Goal: Task Accomplishment & Management: Manage account settings

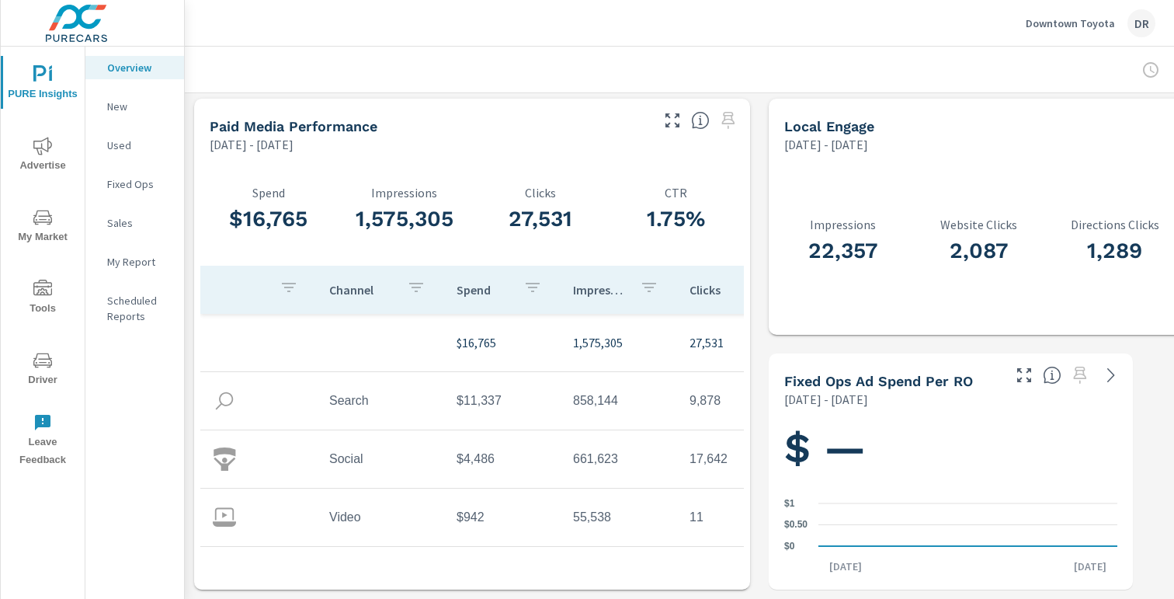
scroll to position [1, 0]
click at [50, 155] on icon "nav menu" at bounding box center [42, 146] width 19 height 19
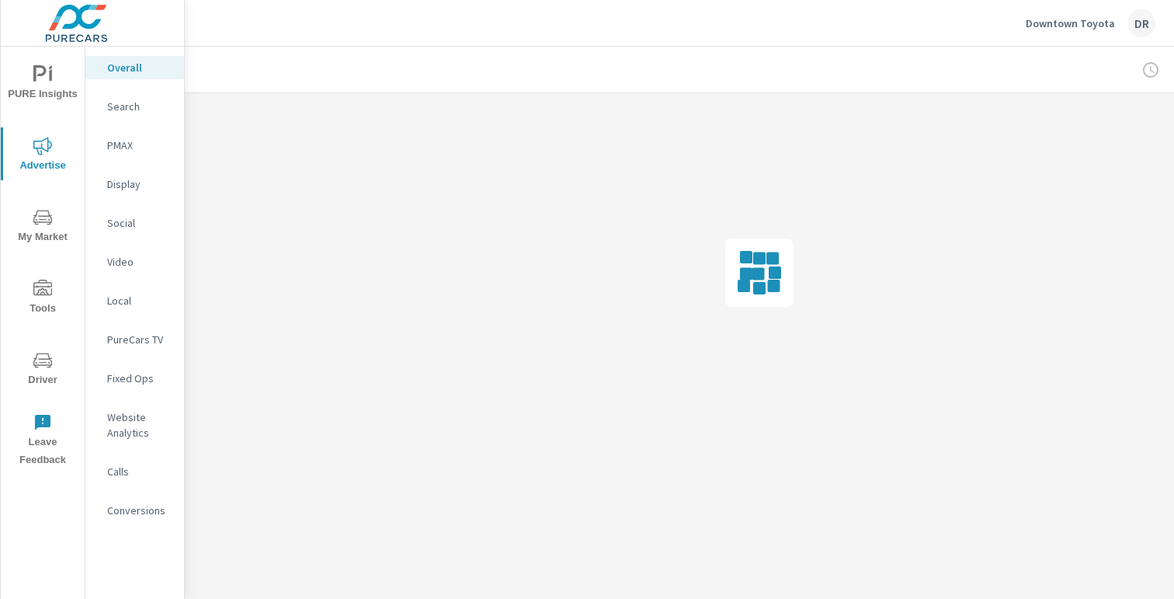
click at [124, 220] on p "Social" at bounding box center [139, 223] width 64 height 16
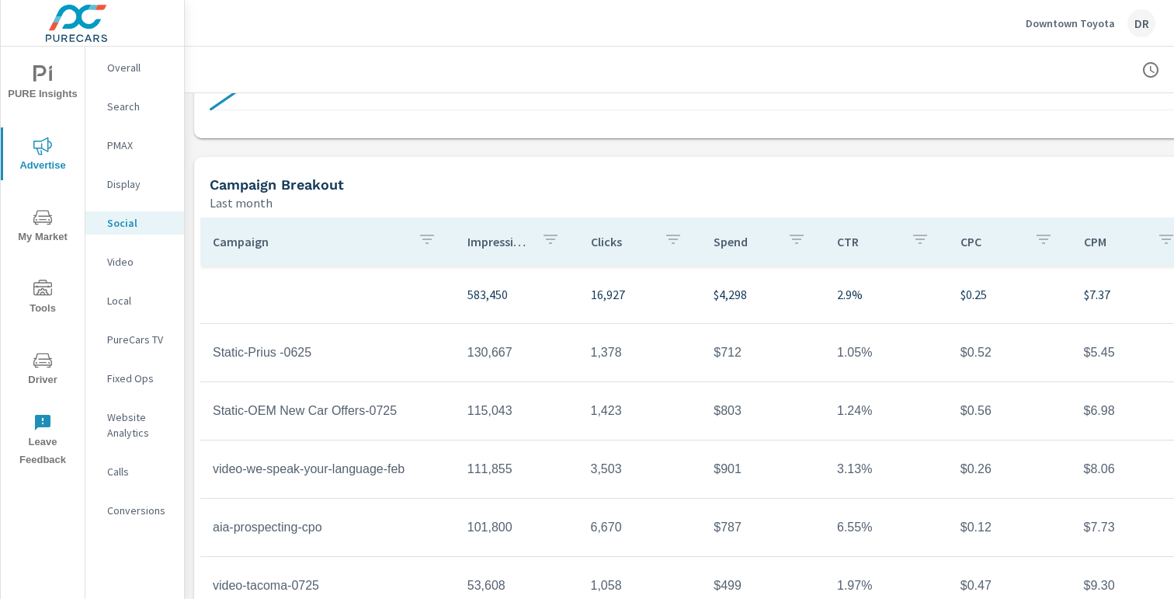
scroll to position [514, 0]
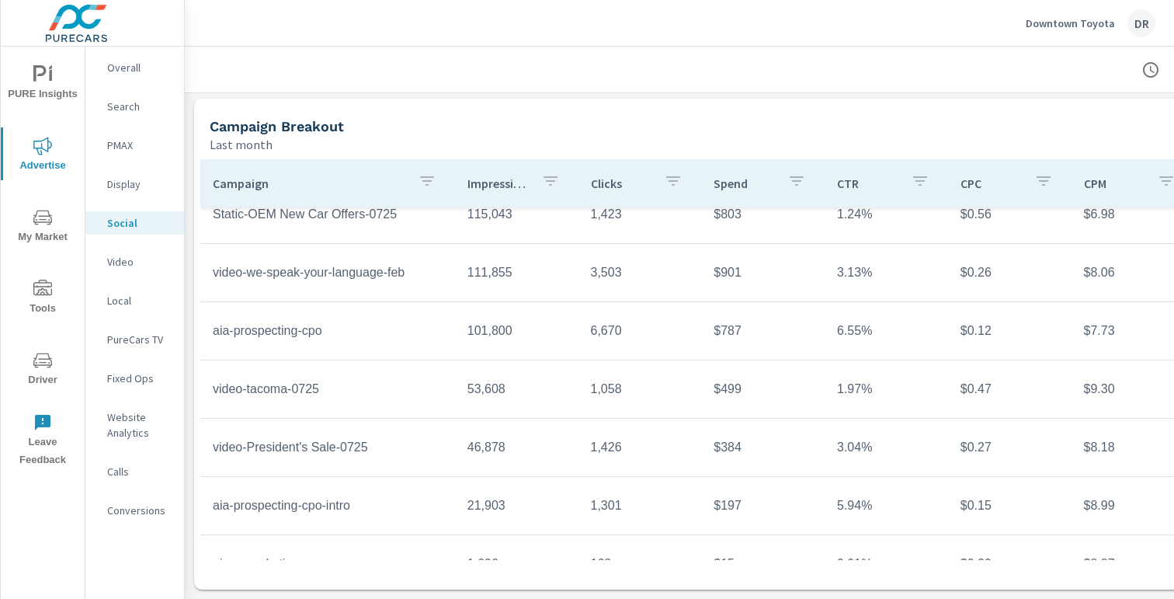
scroll to position [151, 0]
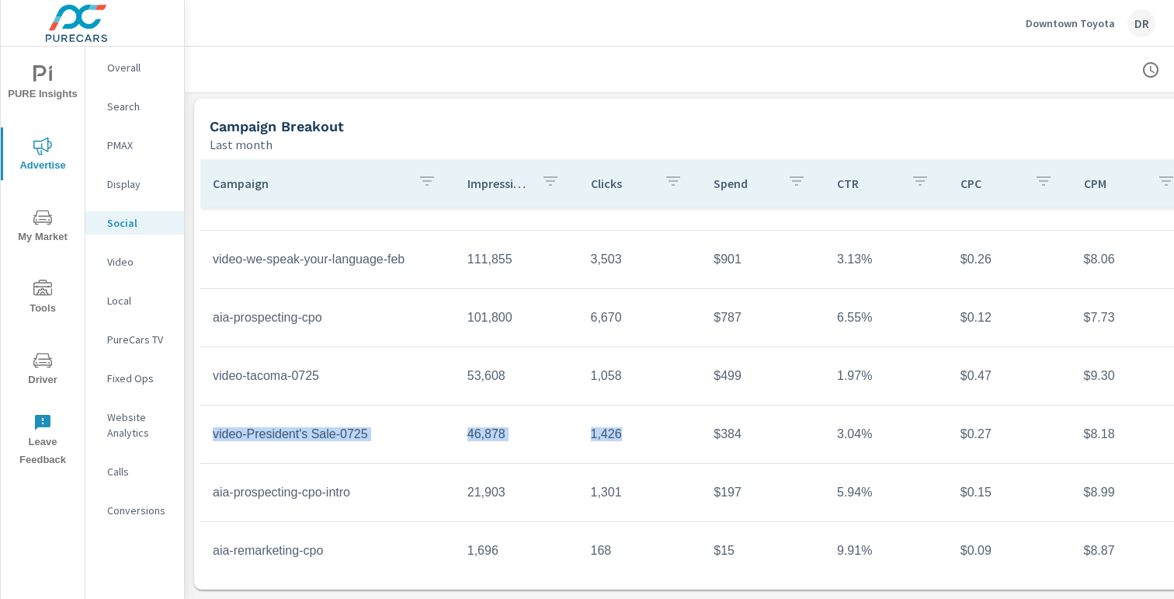
drag, startPoint x: 214, startPoint y: 434, endPoint x: 637, endPoint y: 436, distance: 423.2
click at [637, 436] on tr "video-President's Sale-0725 46,878 1,426 $384 3.04% $0.27 $8.18 9,684" at bounding box center [758, 434] width 1117 height 58
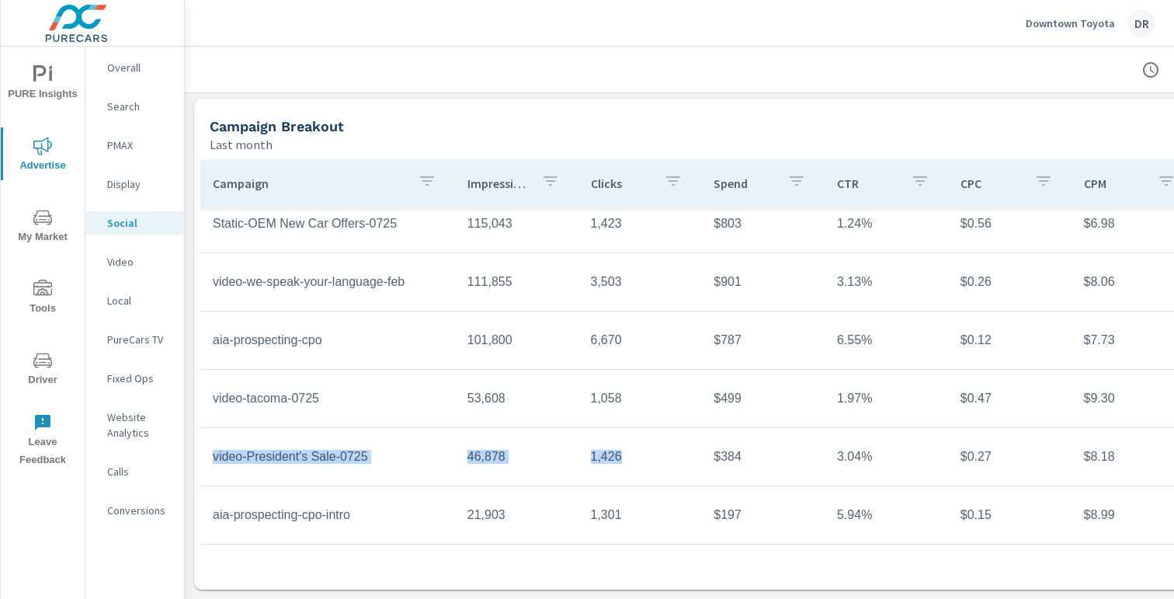
scroll to position [128, 0]
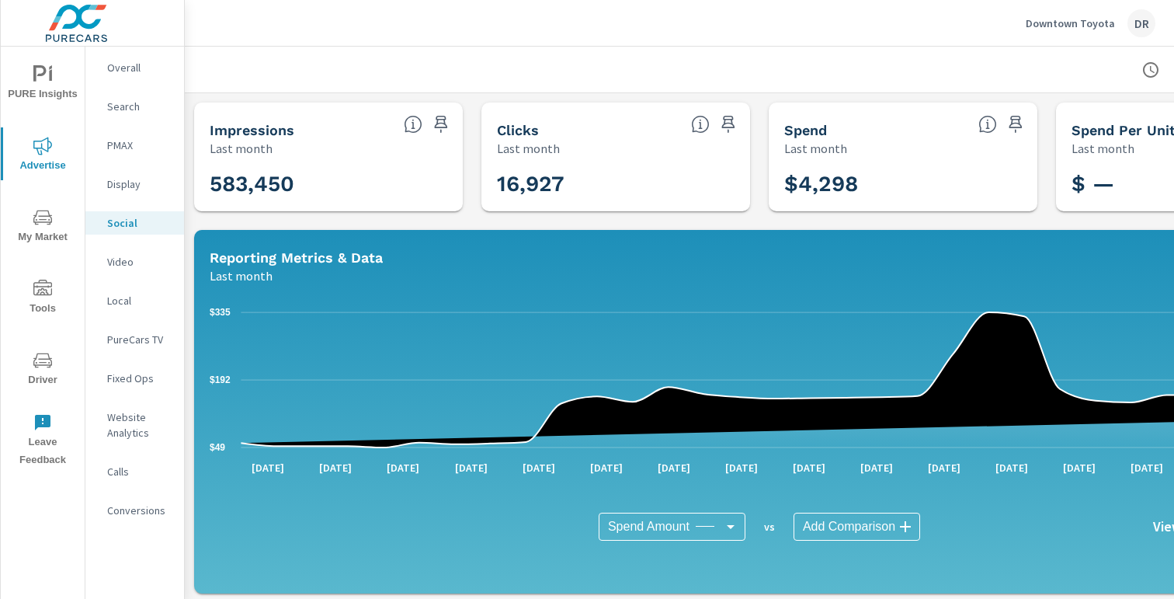
click at [1138, 16] on div "DR" at bounding box center [1141, 23] width 28 height 28
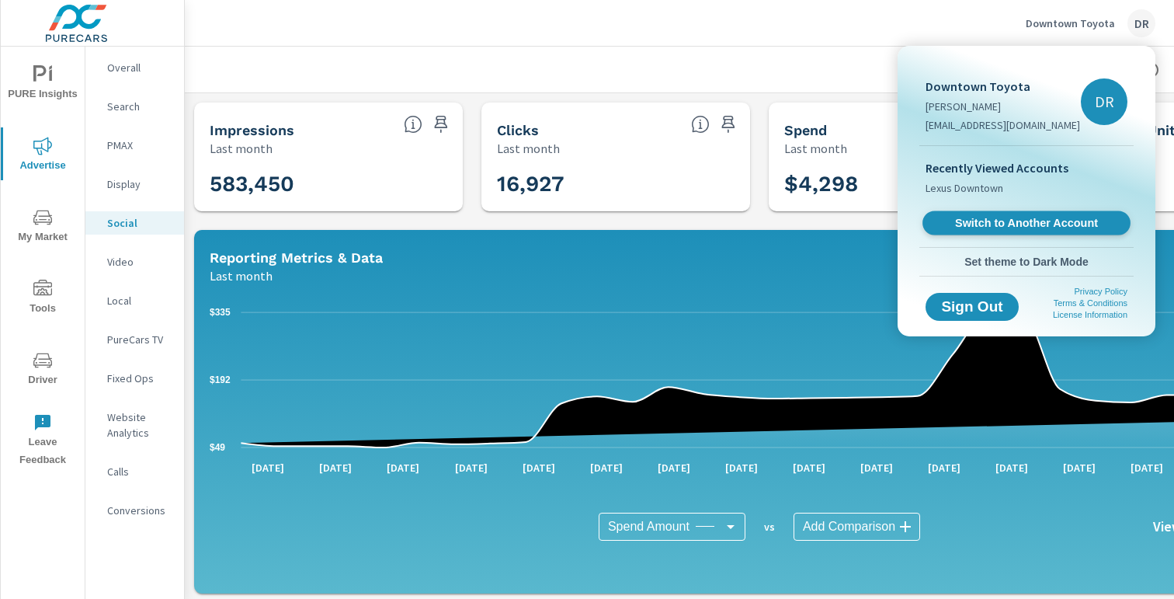
click at [992, 223] on span "Switch to Another Account" at bounding box center [1026, 223] width 190 height 15
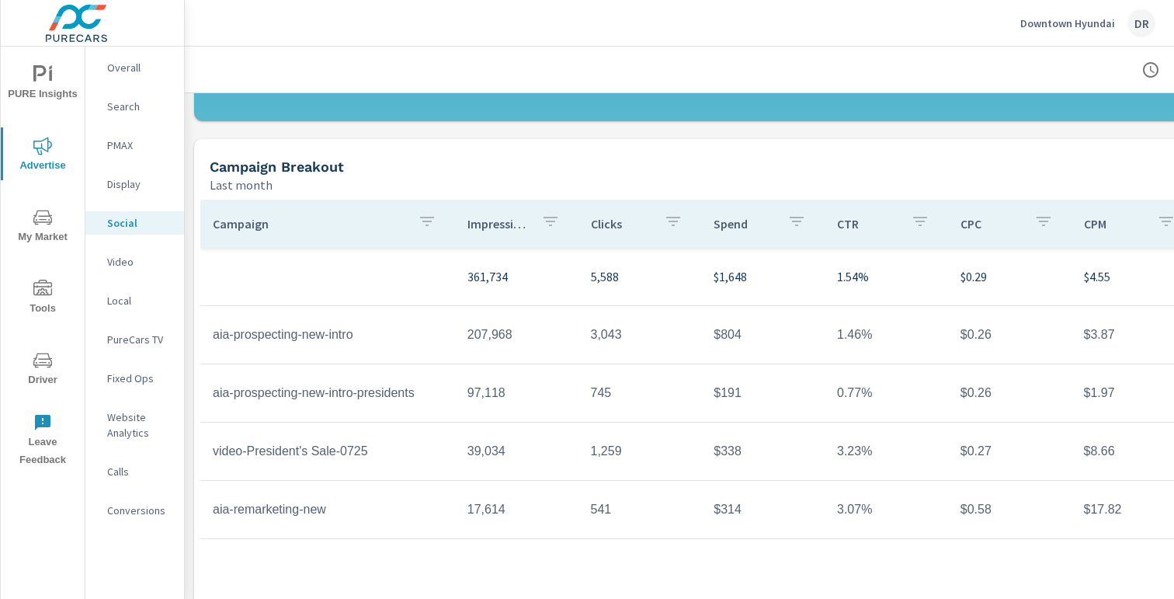
scroll to position [473, 2]
click at [1136, 25] on div "DR" at bounding box center [1141, 23] width 28 height 28
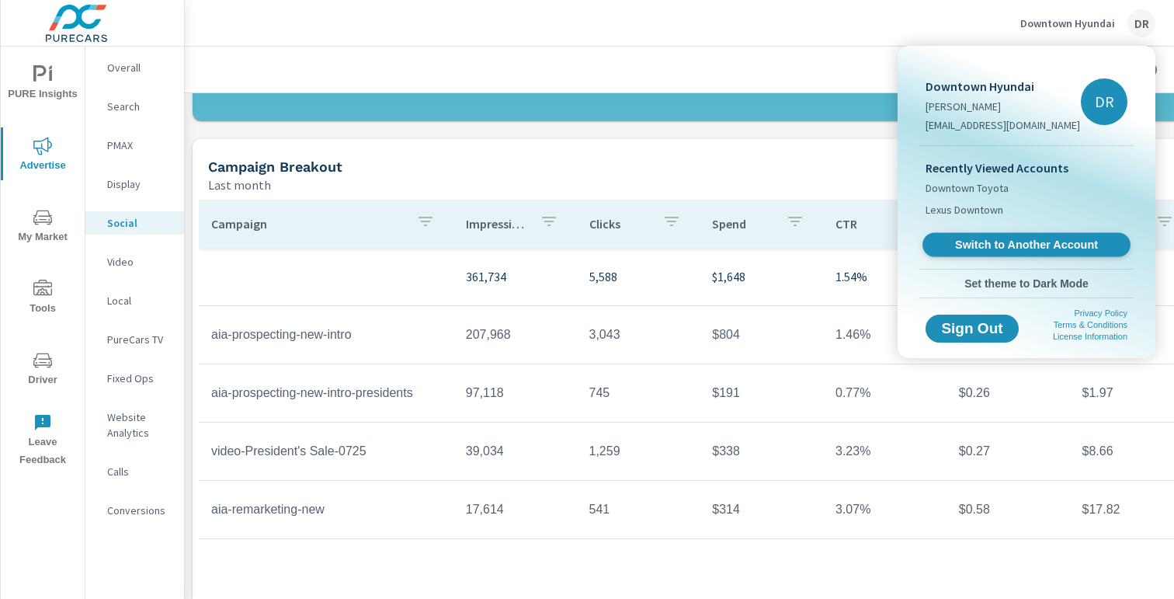
click at [1078, 245] on span "Switch to Another Account" at bounding box center [1026, 245] width 190 height 15
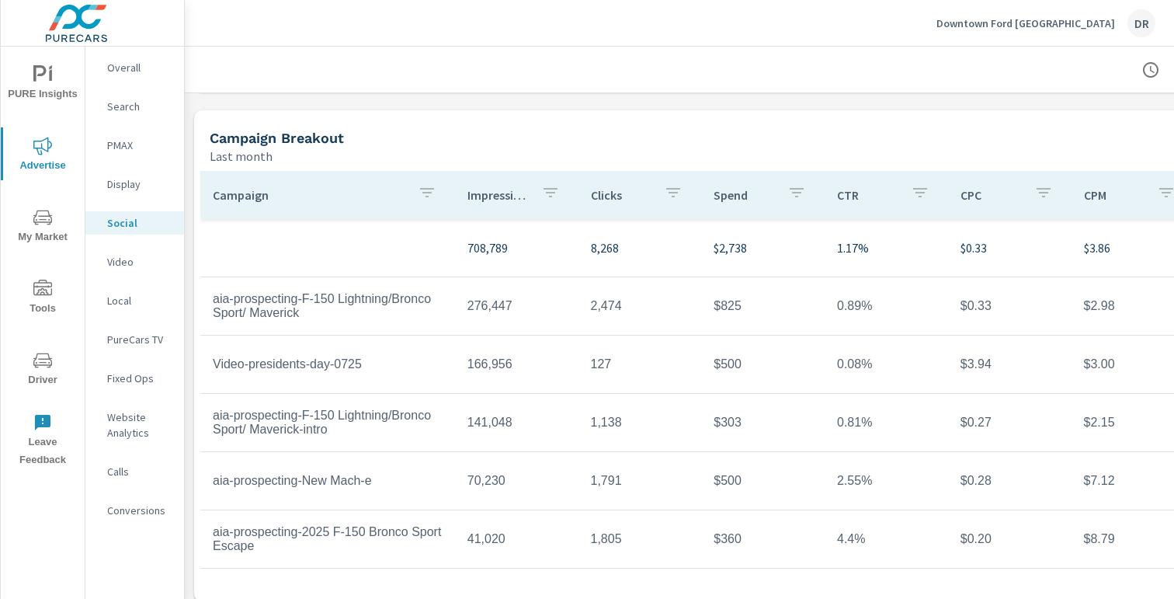
click at [1145, 37] on button "Downtown Ford [GEOGRAPHIC_DATA] DR" at bounding box center [1045, 23] width 231 height 46
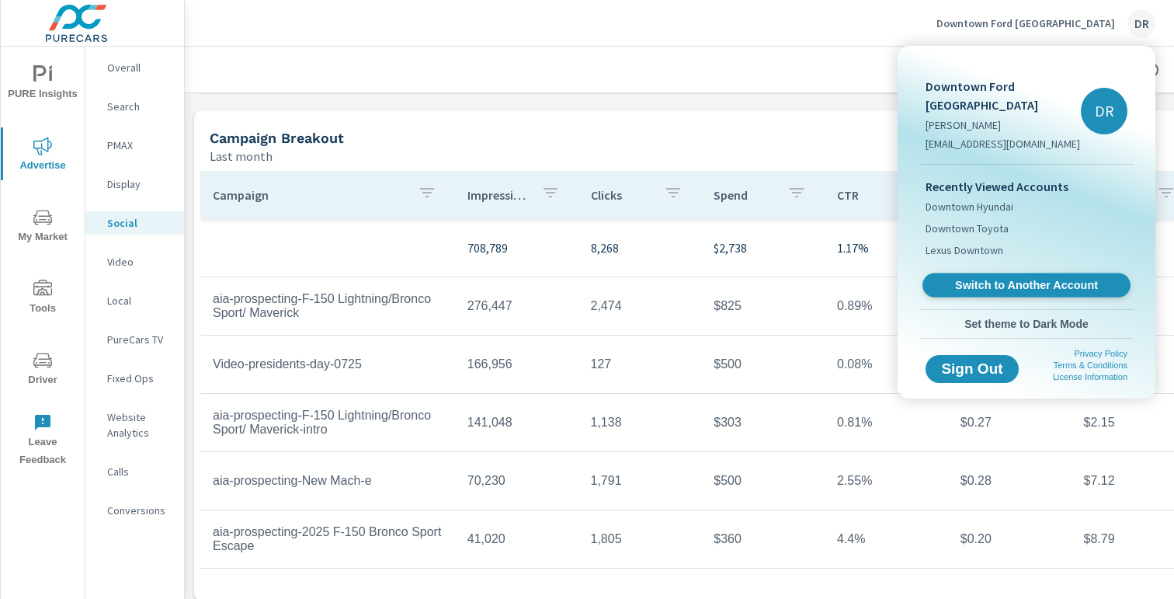
click at [1079, 278] on span "Switch to Another Account" at bounding box center [1026, 285] width 190 height 15
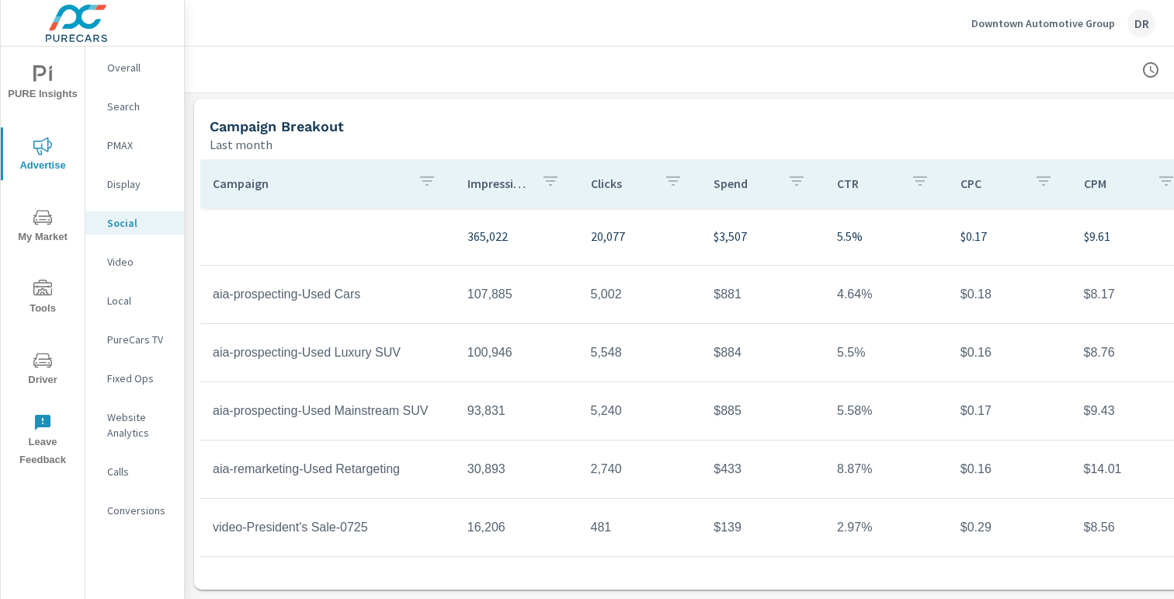
scroll to position [45, 0]
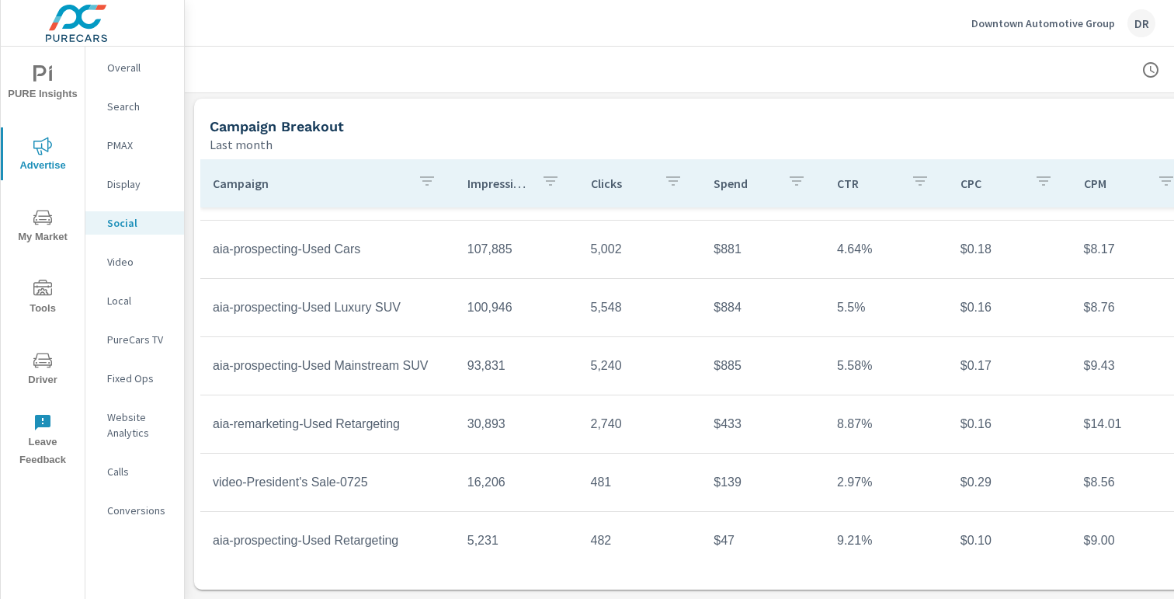
scroll to position [65, 0]
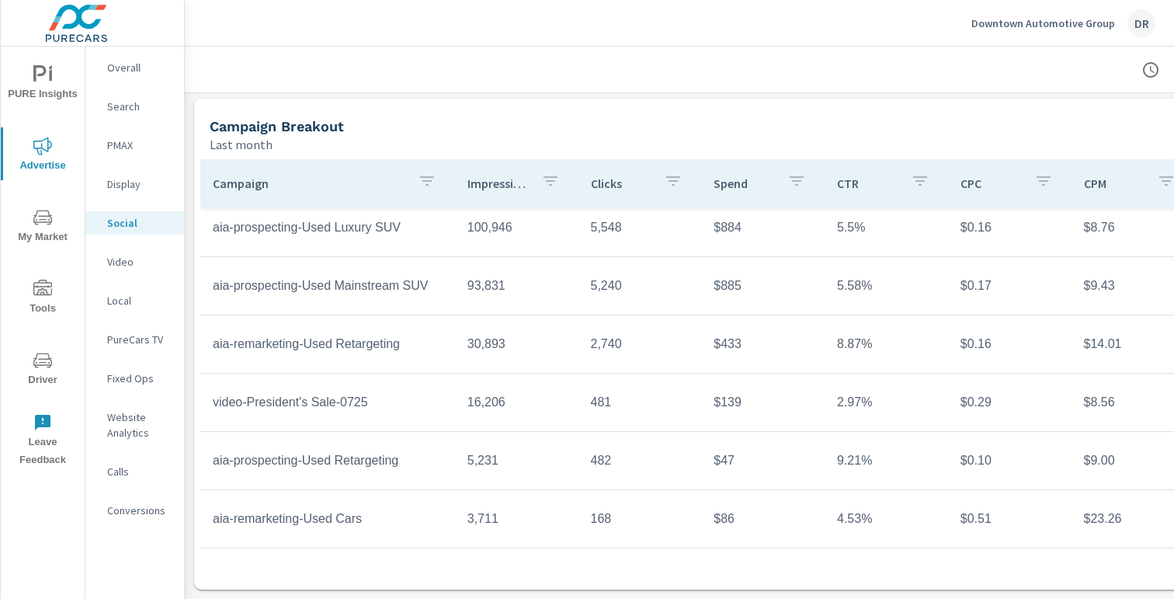
scroll to position [120, 0]
